Goal: Information Seeking & Learning: Learn about a topic

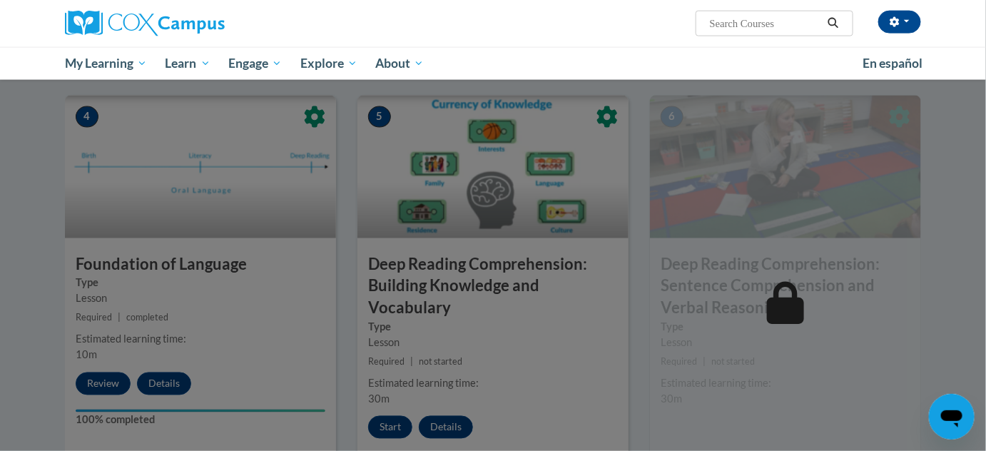
scroll to position [714, 0]
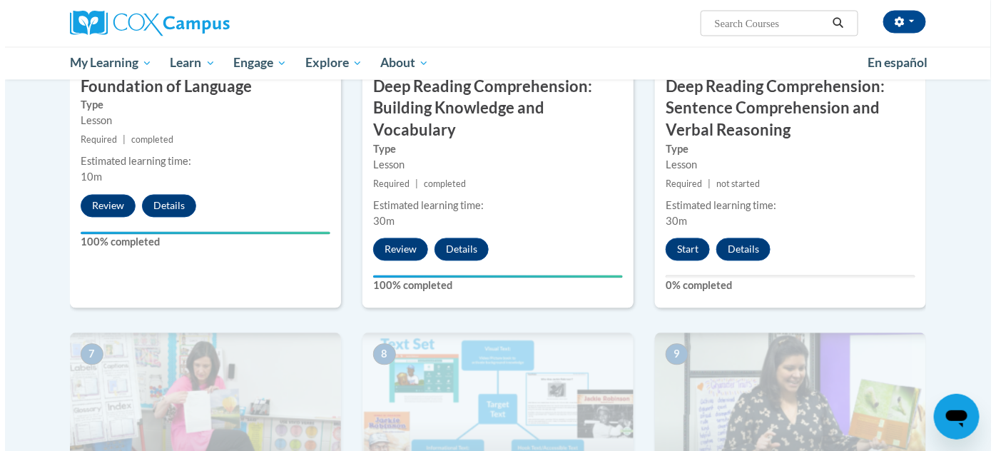
scroll to position [843, 0]
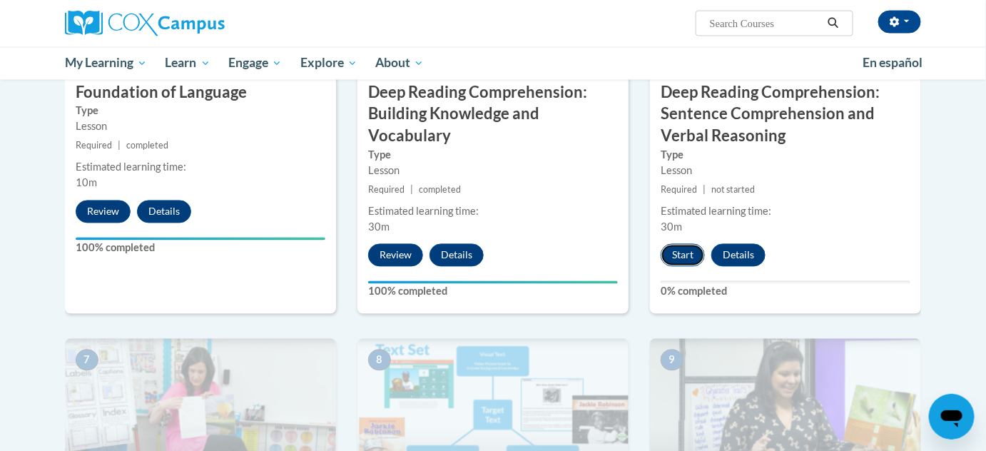
click at [686, 256] on button "Start" at bounding box center [683, 255] width 44 height 23
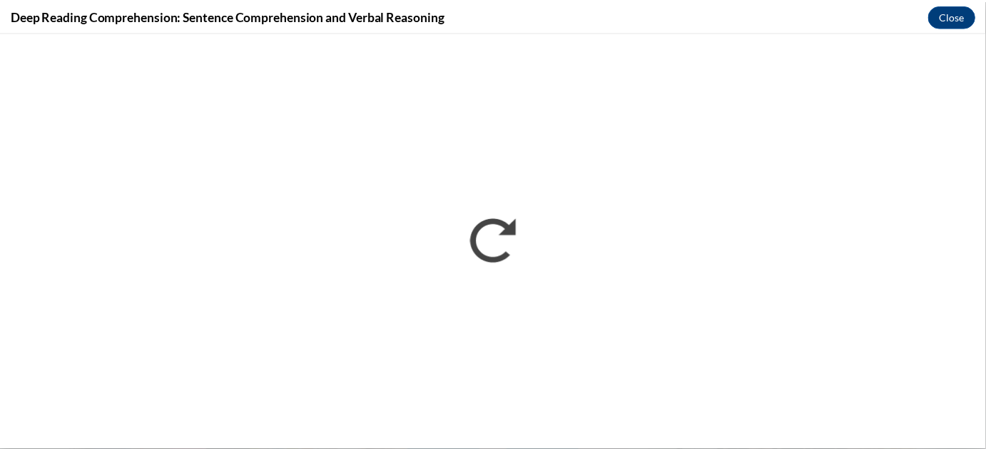
scroll to position [0, 0]
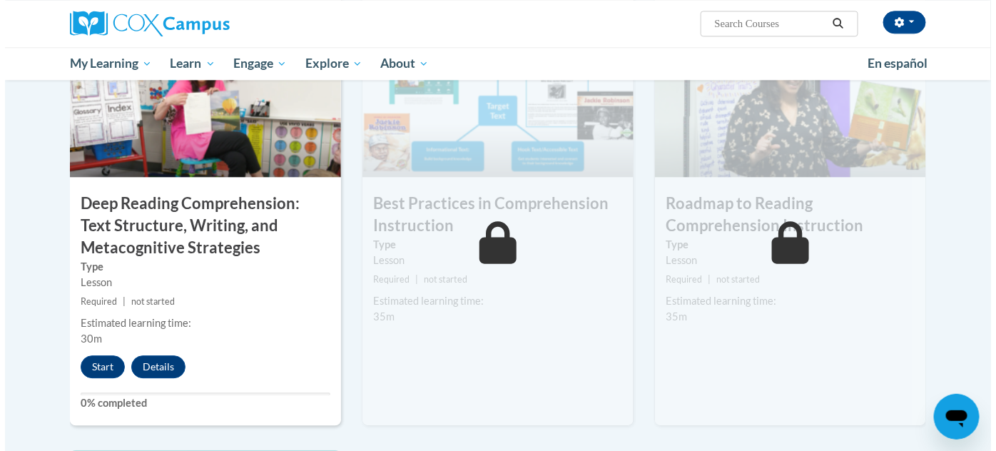
scroll to position [1167, 0]
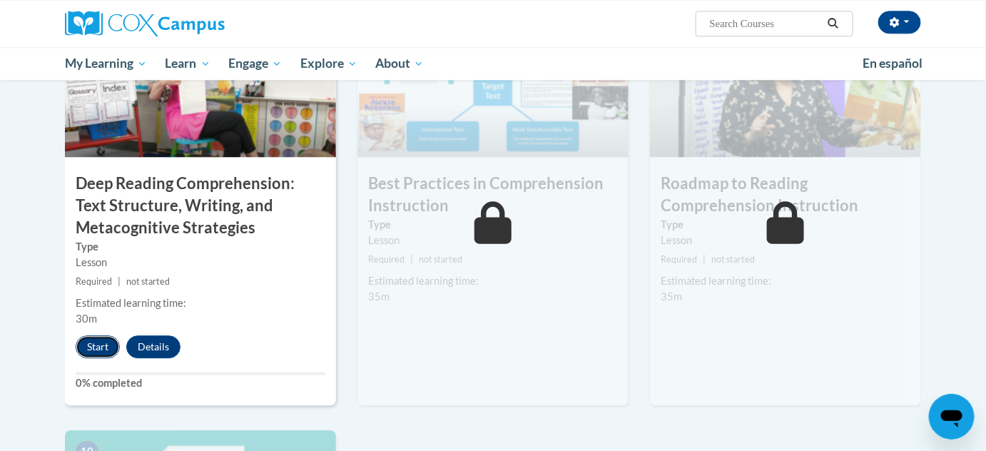
click at [97, 348] on button "Start" at bounding box center [98, 346] width 44 height 23
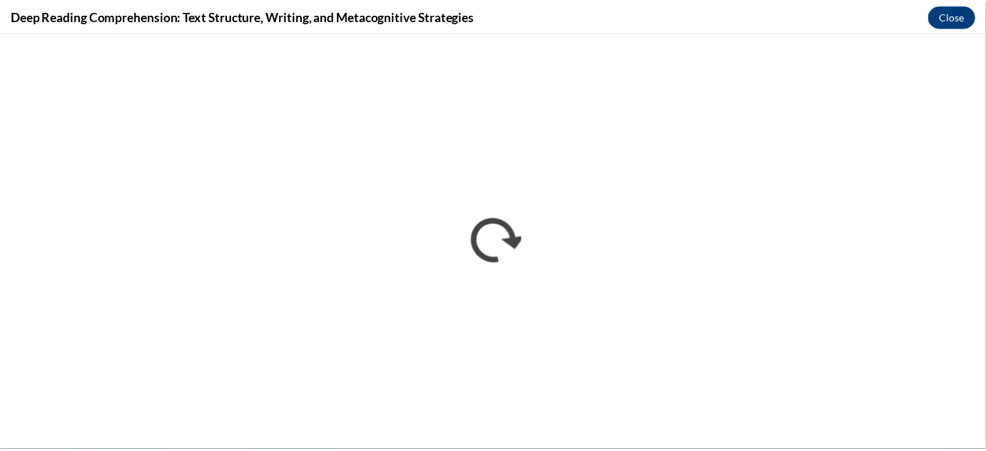
scroll to position [0, 0]
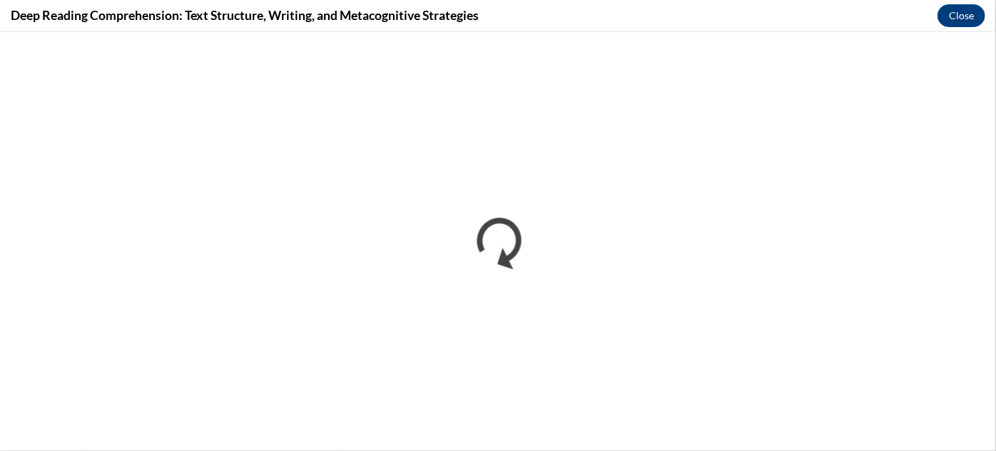
click at [956, 27] on div "Deep Reading Comprehension: Text Structure, Writing, and Metacognitive Strategi…" at bounding box center [498, 16] width 996 height 32
click at [961, 16] on button "Close" at bounding box center [962, 15] width 48 height 23
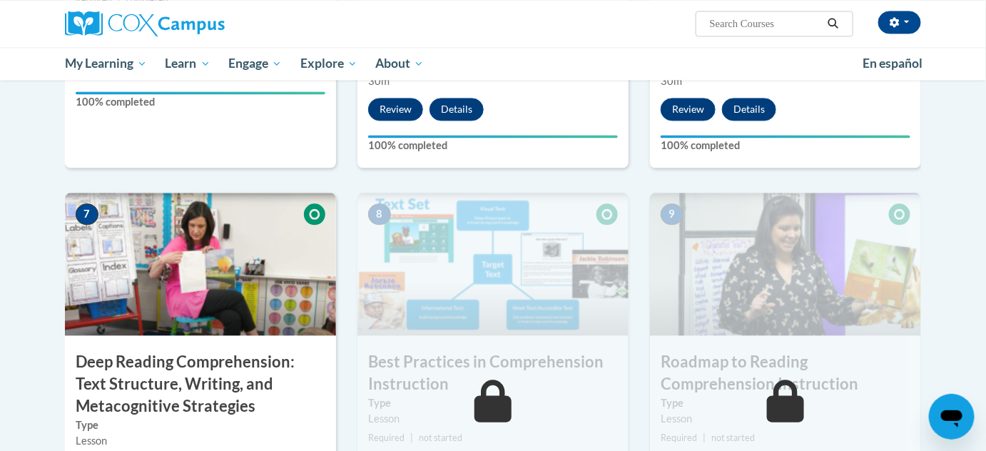
scroll to position [973, 0]
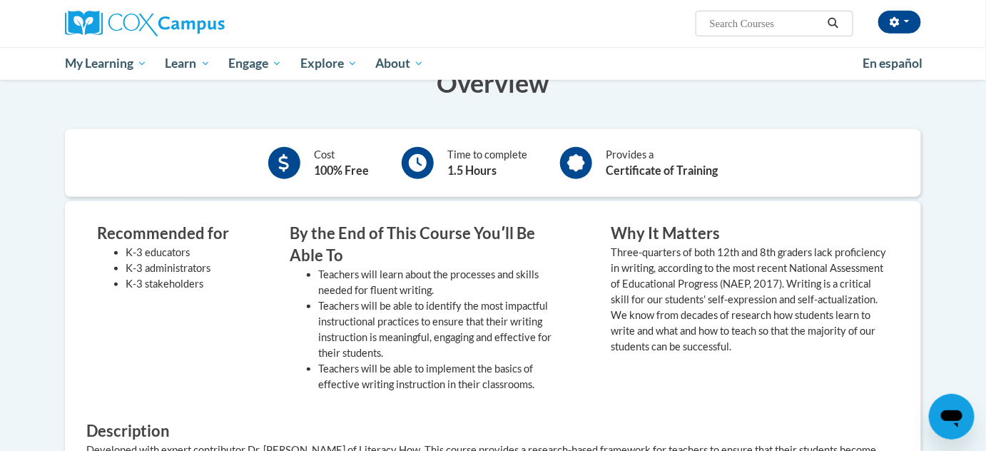
scroll to position [324, 0]
